Goal: Transaction & Acquisition: Purchase product/service

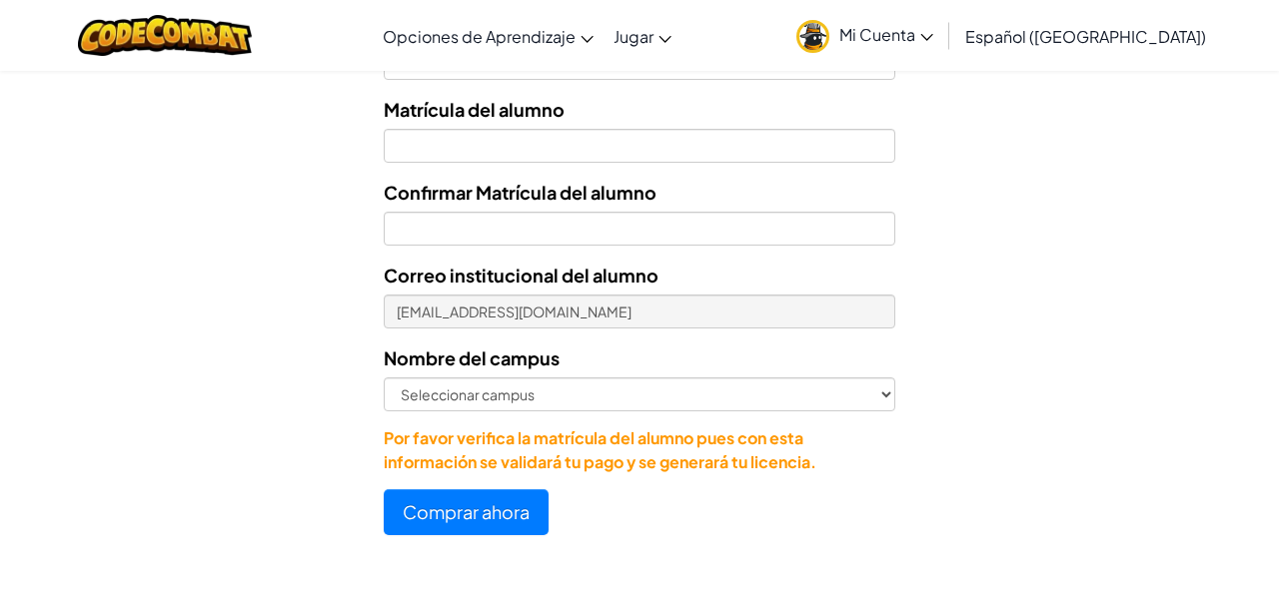
scroll to position [990, 0]
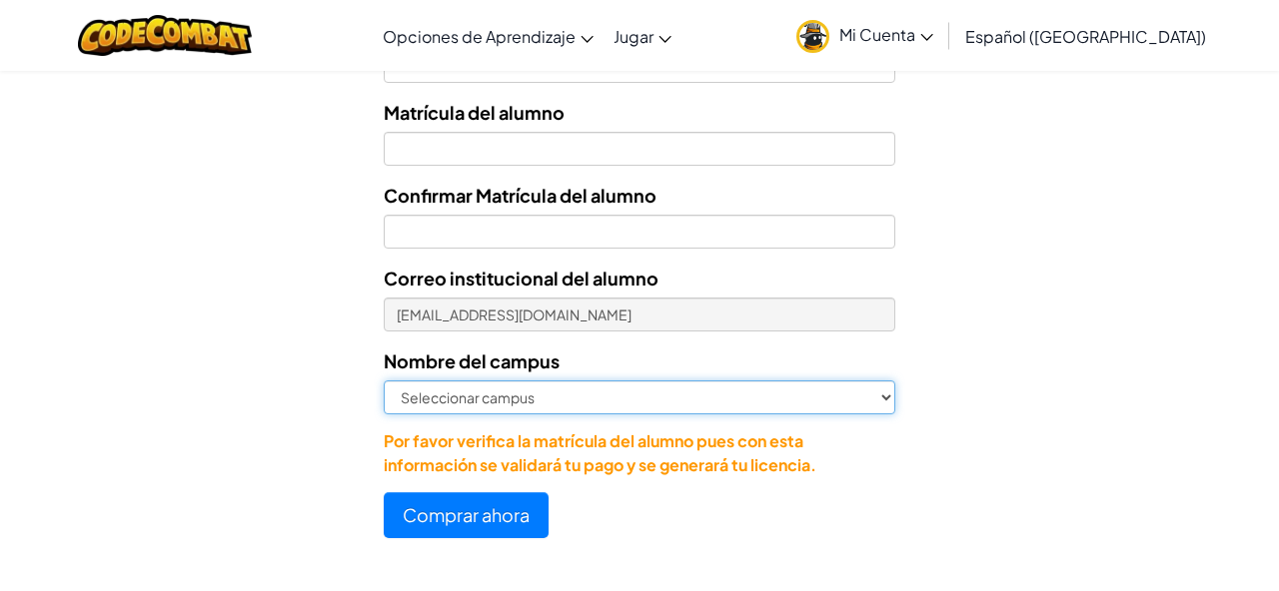
click at [771, 385] on select "Seleccionar campus Cancún Central Chihuahua Ciudad Juárez Ciudad Obregón Cuauti…" at bounding box center [639, 398] width 511 height 34
select select "Cancún"
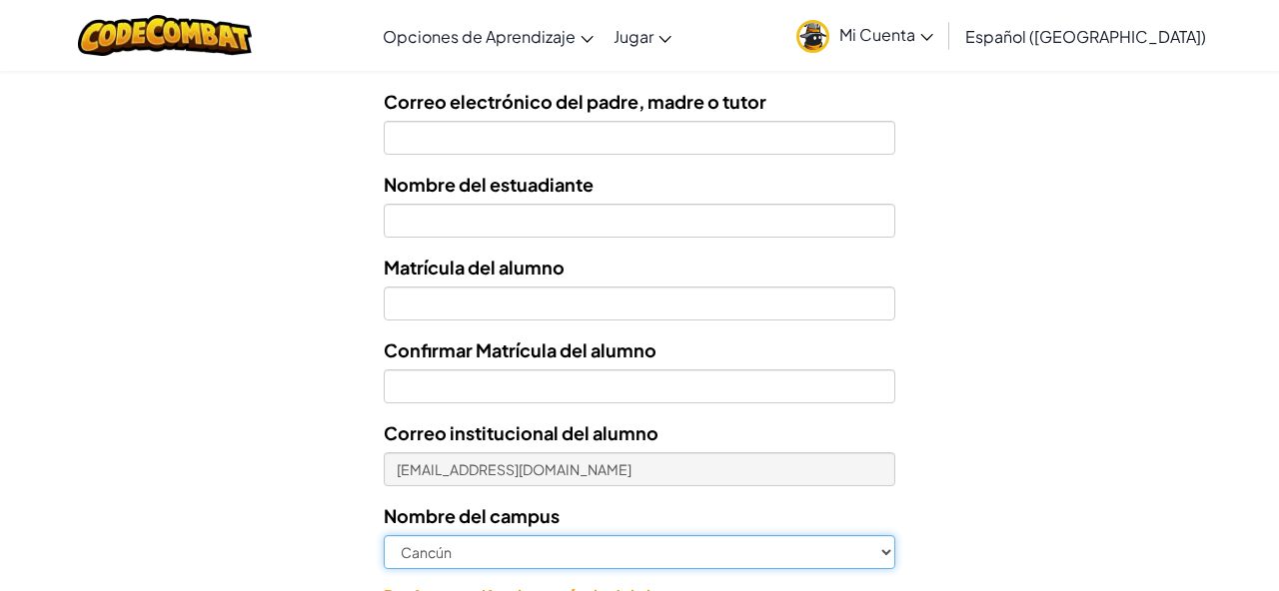
scroll to position [837, 0]
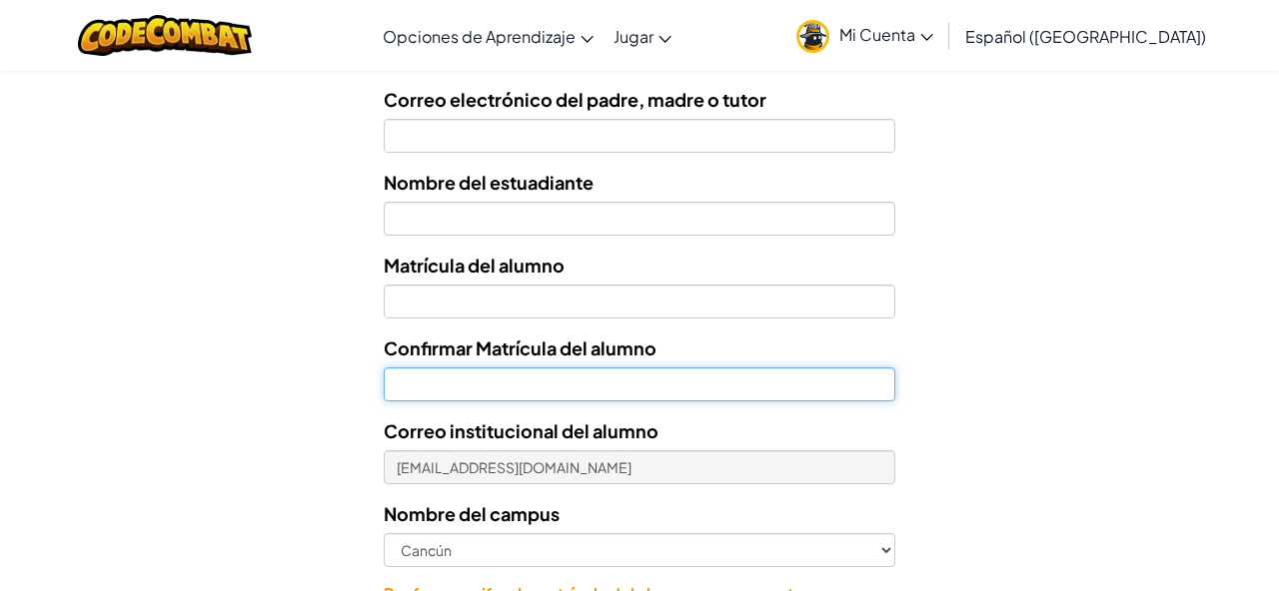
click at [646, 376] on input "Confirmar Matrícula del alumno" at bounding box center [639, 385] width 511 height 34
type input "07161716"
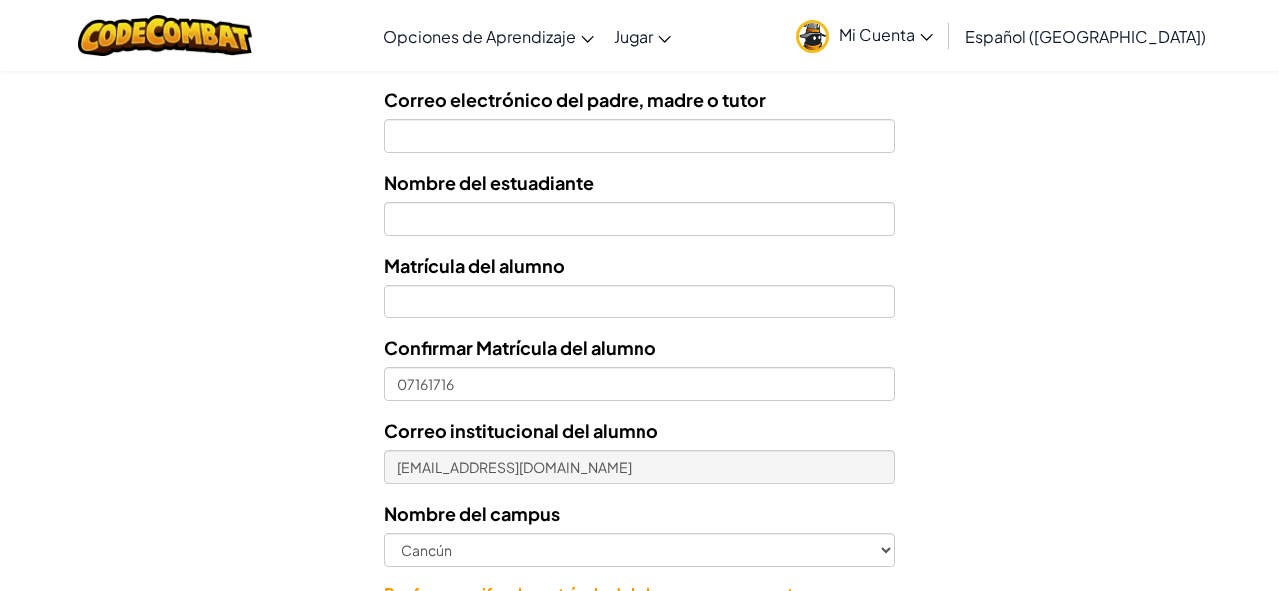
click at [697, 282] on div "Matrícula del alumno" at bounding box center [639, 285] width 511 height 68
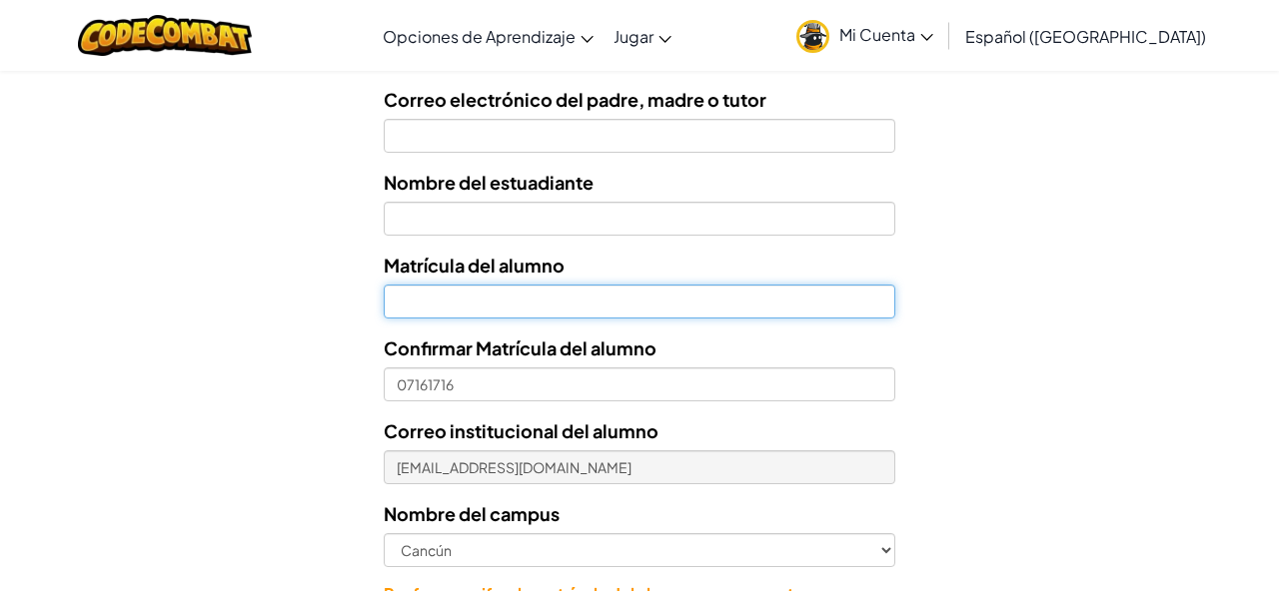
click at [698, 305] on input "Nombre del estuadiante" at bounding box center [639, 302] width 511 height 34
type input "07161716"
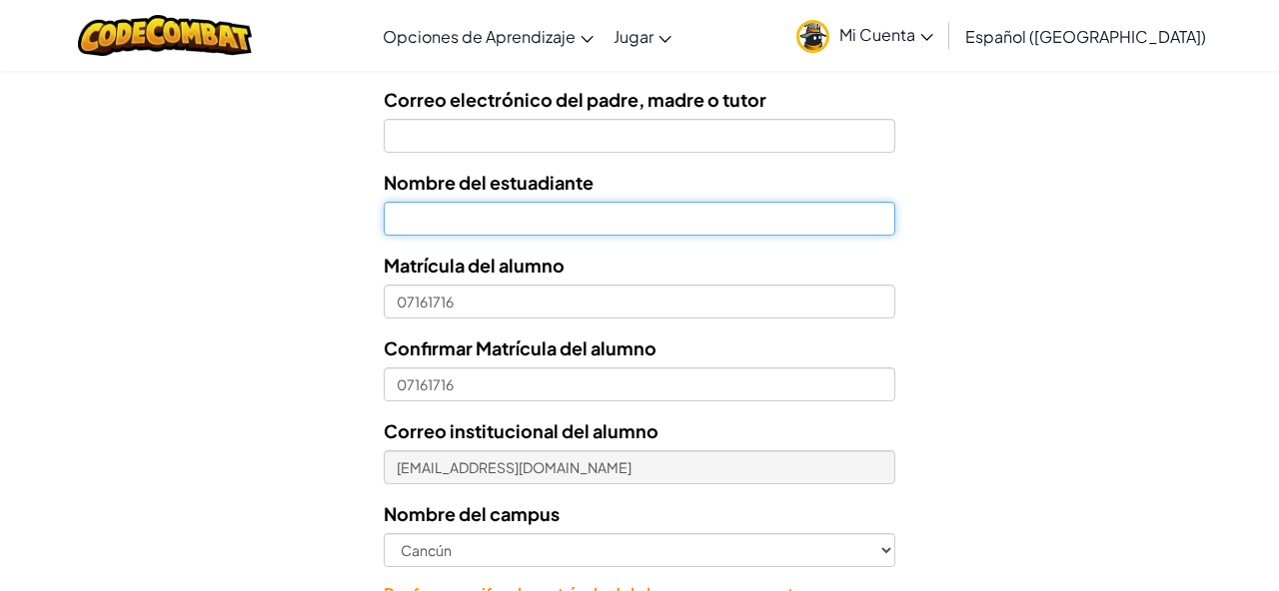
click at [668, 210] on input "text" at bounding box center [639, 219] width 511 height 34
type input "kiara abigail lara reyes"
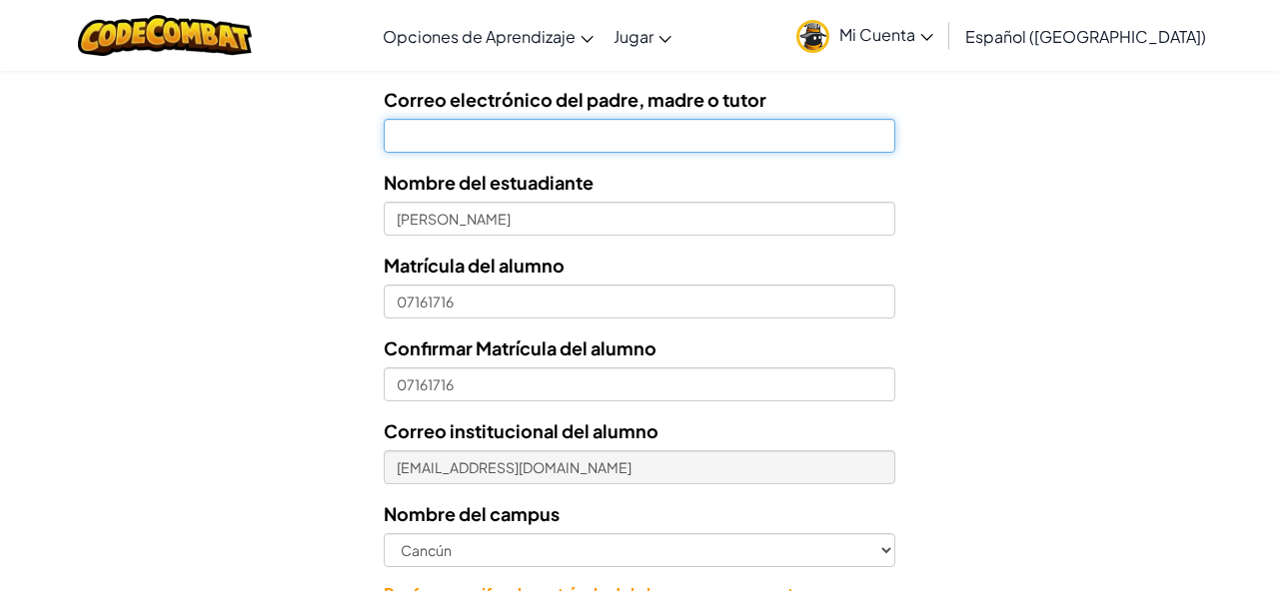
click at [696, 145] on input "Correo electrónico del padre, madre o tutor" at bounding box center [639, 136] width 511 height 34
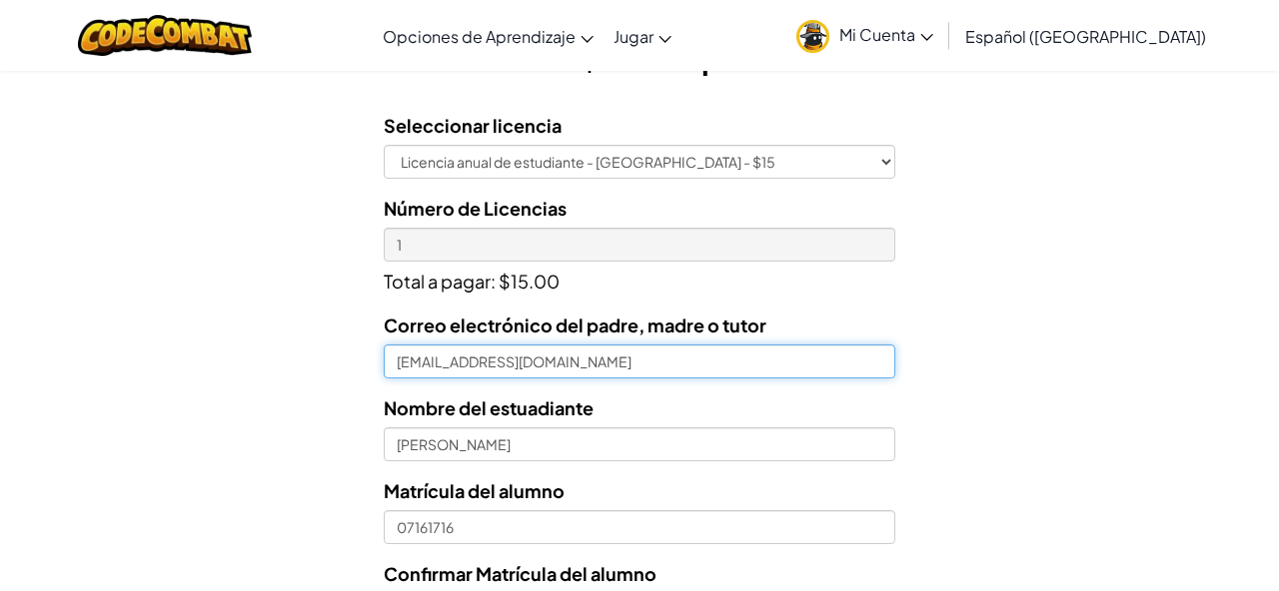
scroll to position [608, 0]
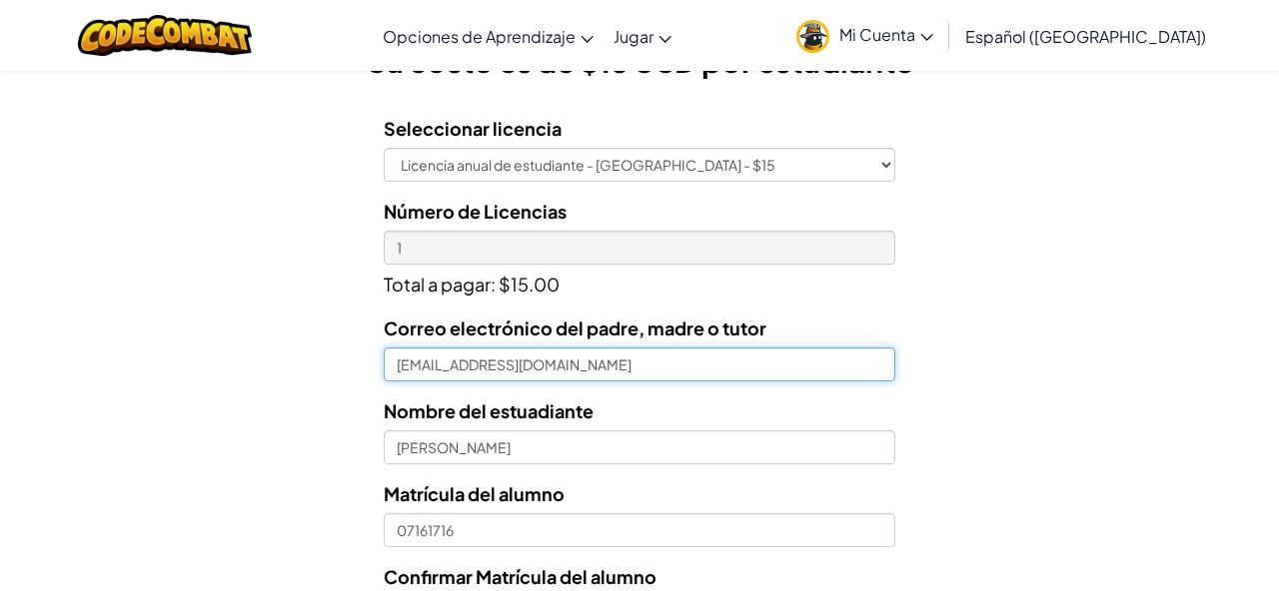
type input "magalymrh@hotmail.com"
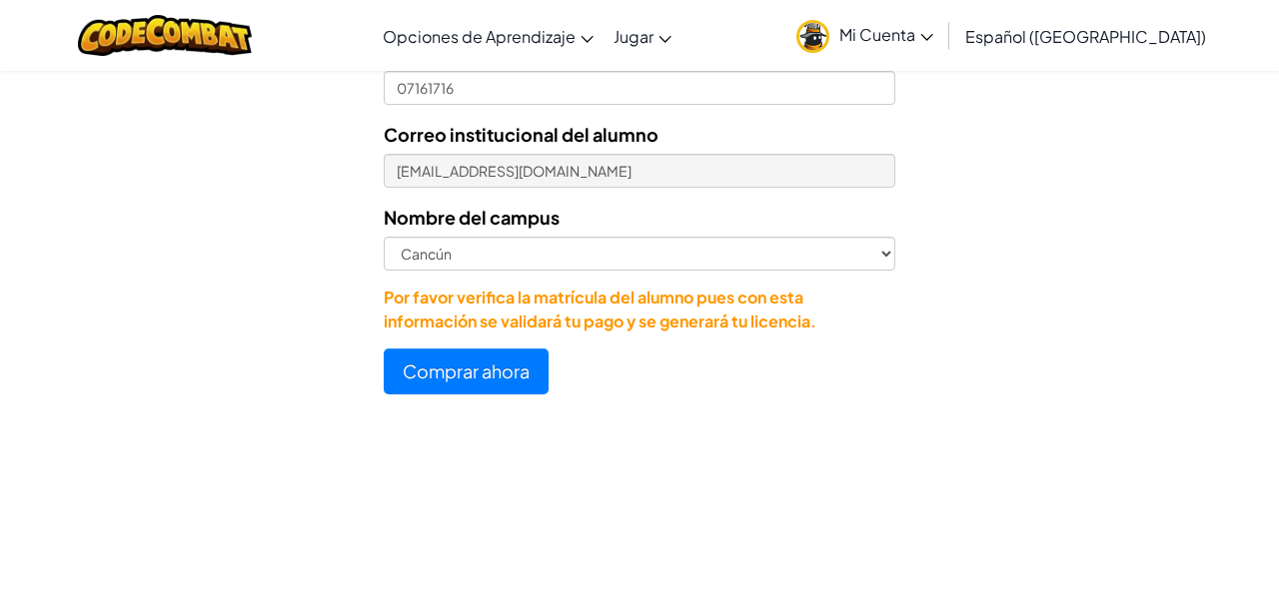
scroll to position [1012, 0]
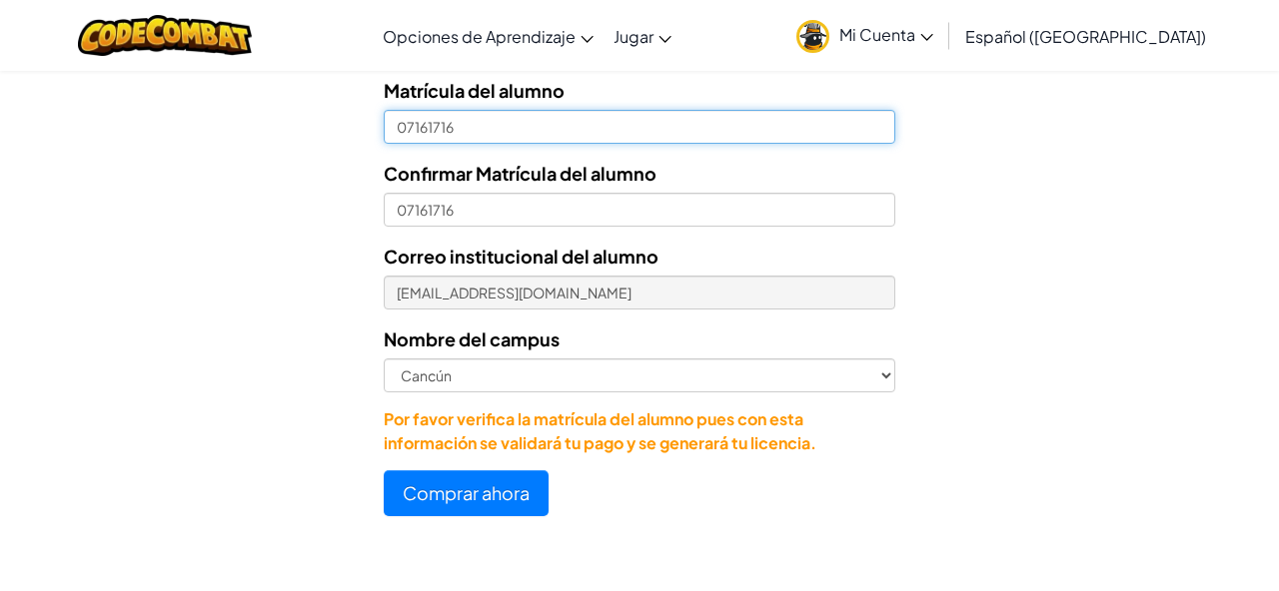
click at [400, 127] on input "07161716" at bounding box center [639, 127] width 511 height 34
click at [409, 126] on input "07161716" at bounding box center [639, 127] width 511 height 34
type input "7161716"
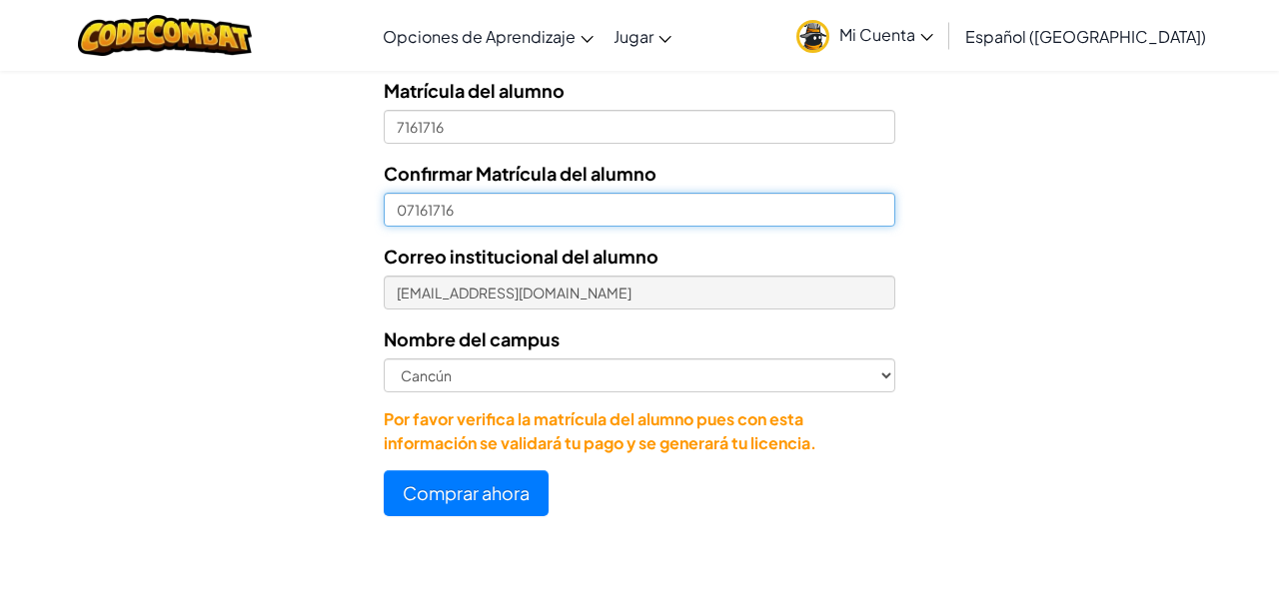
click at [409, 204] on input "07161716" at bounding box center [639, 210] width 511 height 34
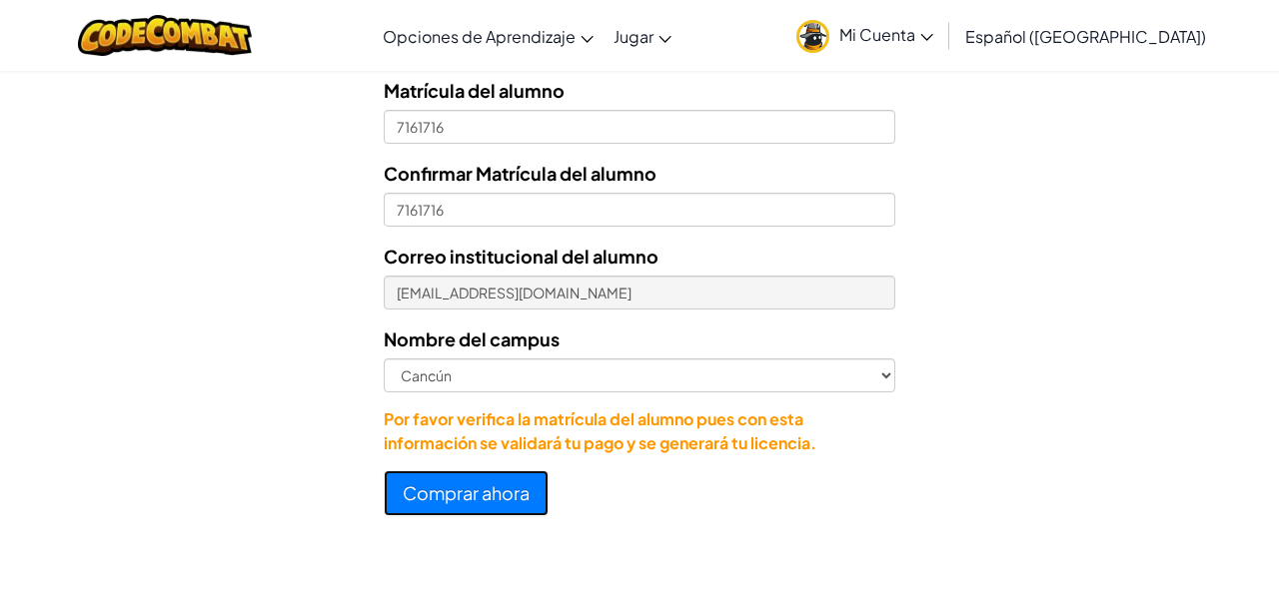
click at [464, 488] on button "Comprar ahora" at bounding box center [466, 493] width 165 height 46
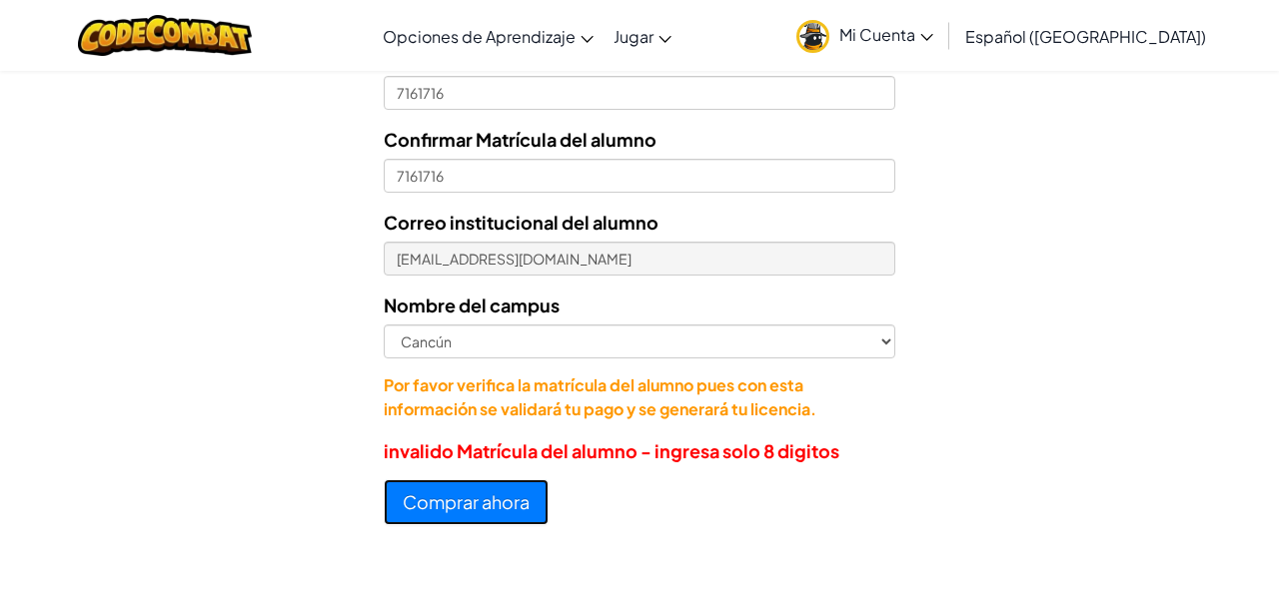
scroll to position [978, 0]
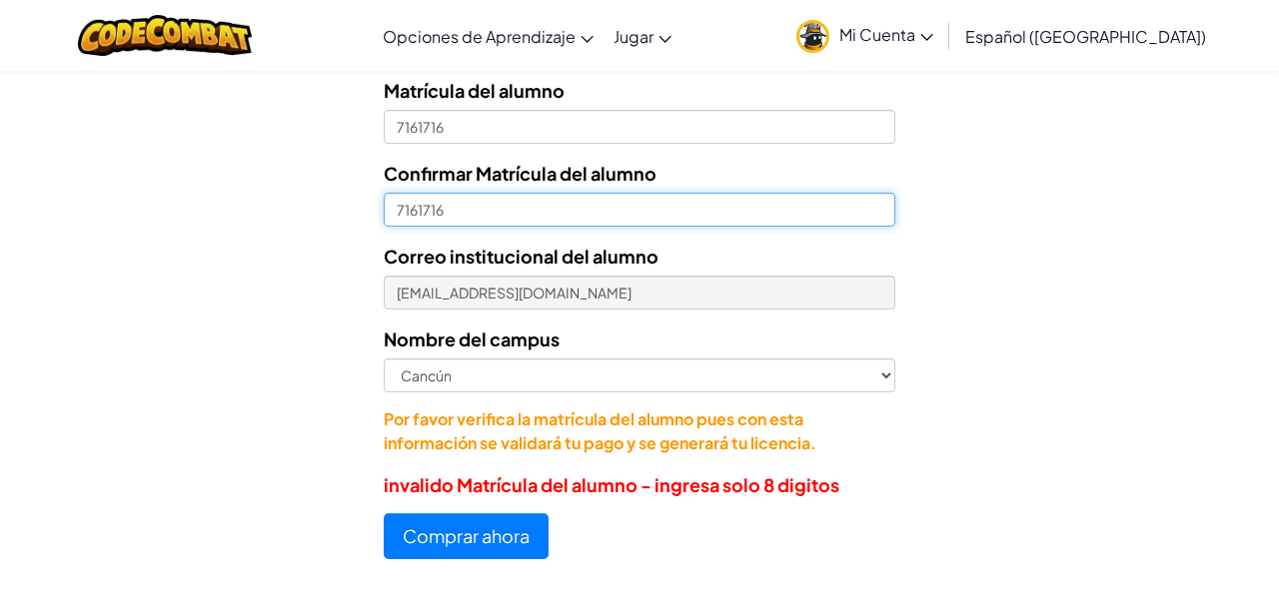
click at [394, 211] on input "7161716" at bounding box center [639, 210] width 511 height 34
type input "07161716"
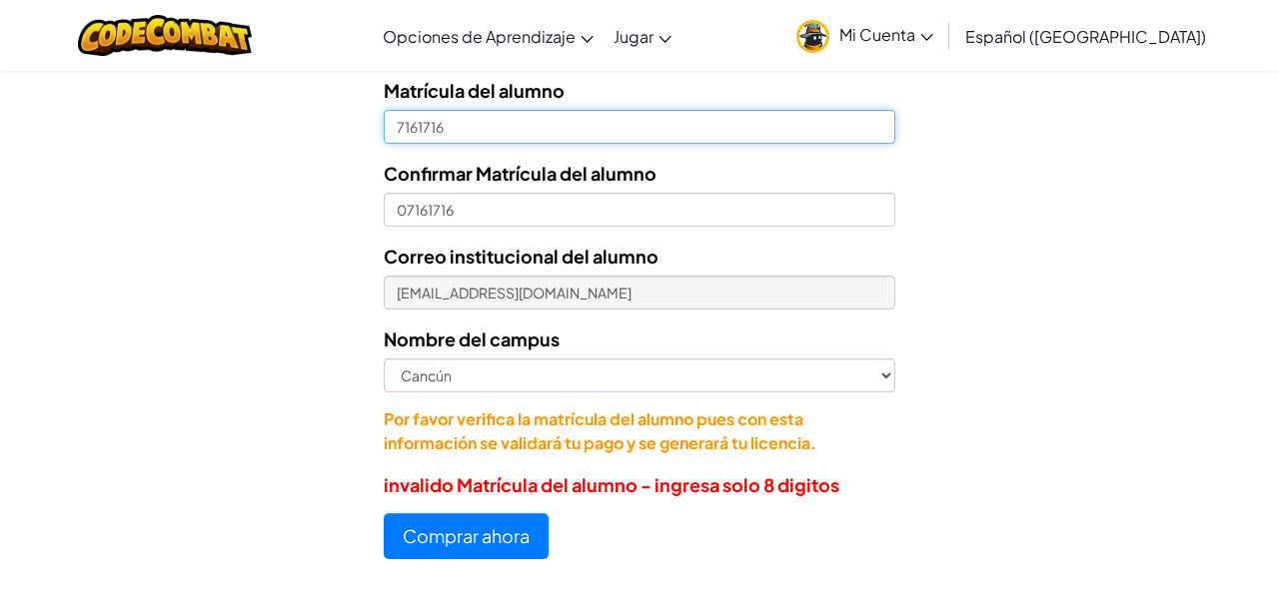
click at [400, 126] on input "7161716" at bounding box center [639, 127] width 511 height 34
type input "07161716"
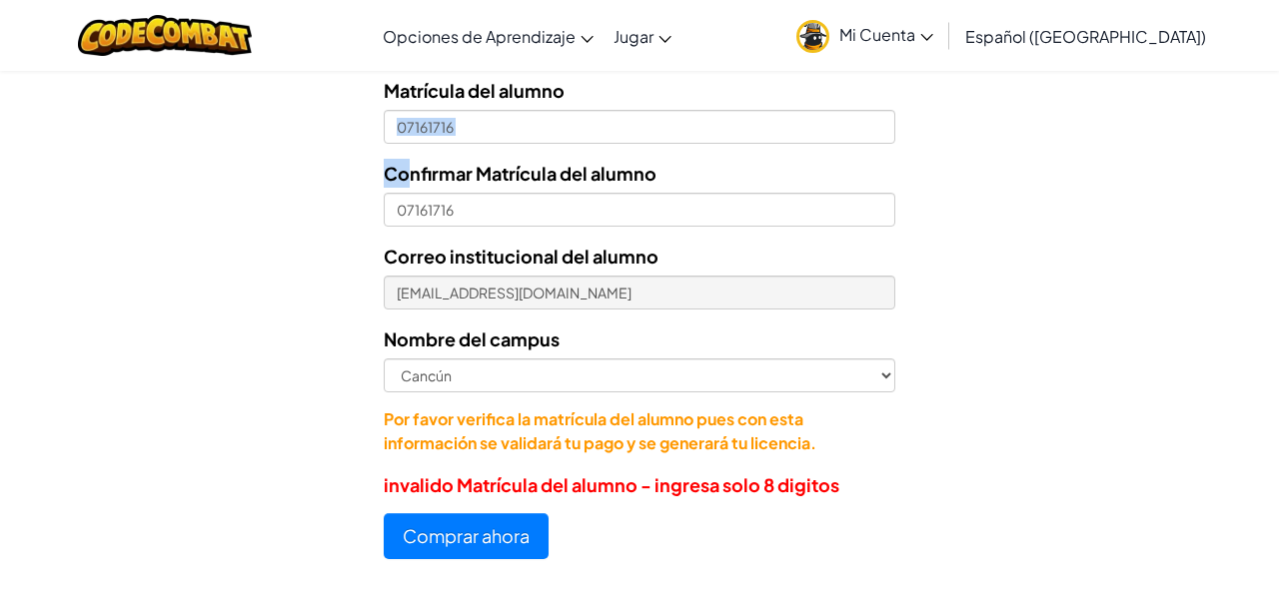
drag, startPoint x: 413, startPoint y: 161, endPoint x: 445, endPoint y: 124, distance: 48.9
click at [445, 124] on div "Correo electrónico del padre, madre o tutor magalymrh@hotmail.com Nombre del es…" at bounding box center [639, 182] width 511 height 545
click at [454, 526] on button "Comprar ahora" at bounding box center [466, 536] width 165 height 46
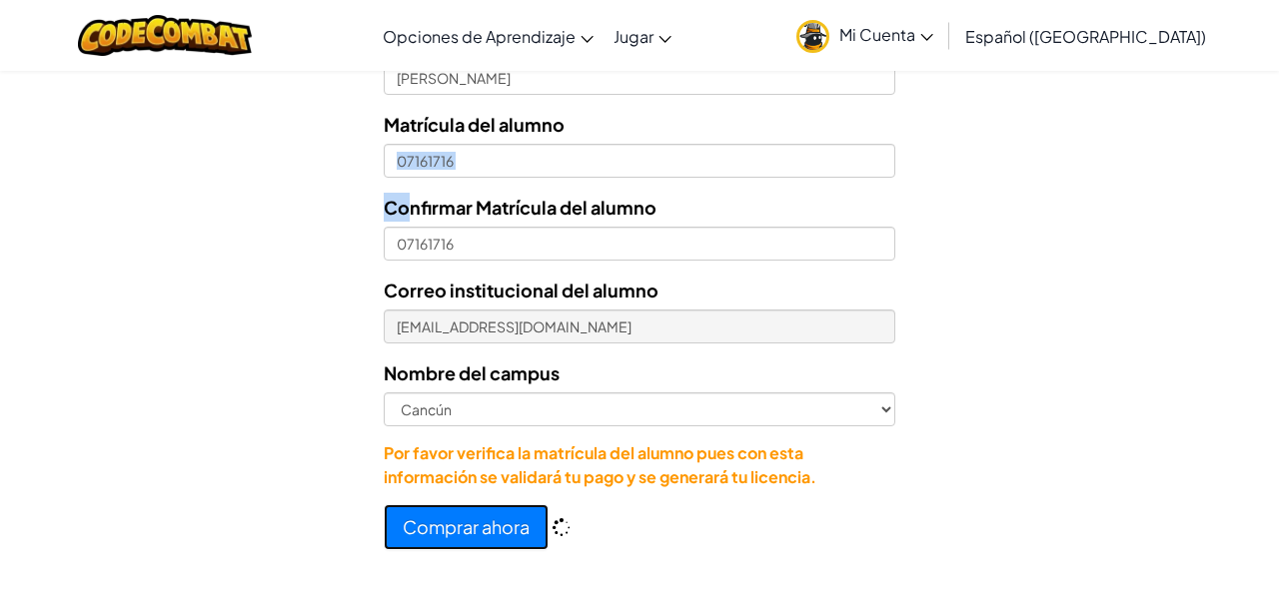
scroll to position [1012, 0]
